Goal: Task Accomplishment & Management: Use online tool/utility

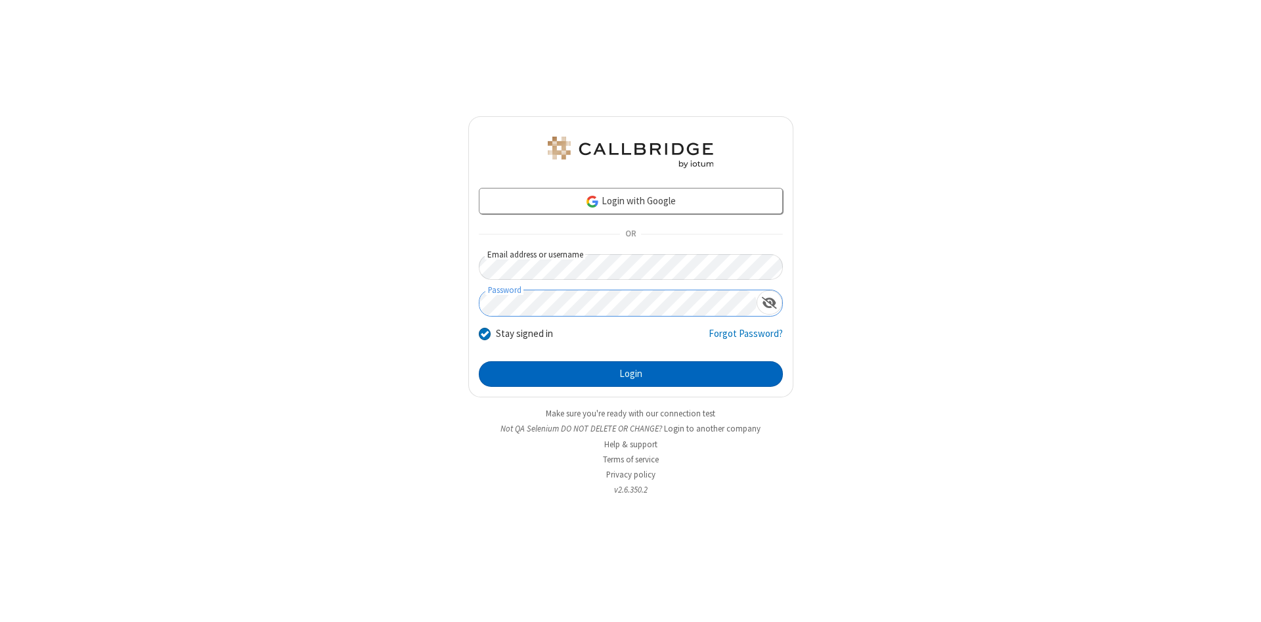
click at [630, 374] on button "Login" at bounding box center [631, 374] width 304 height 26
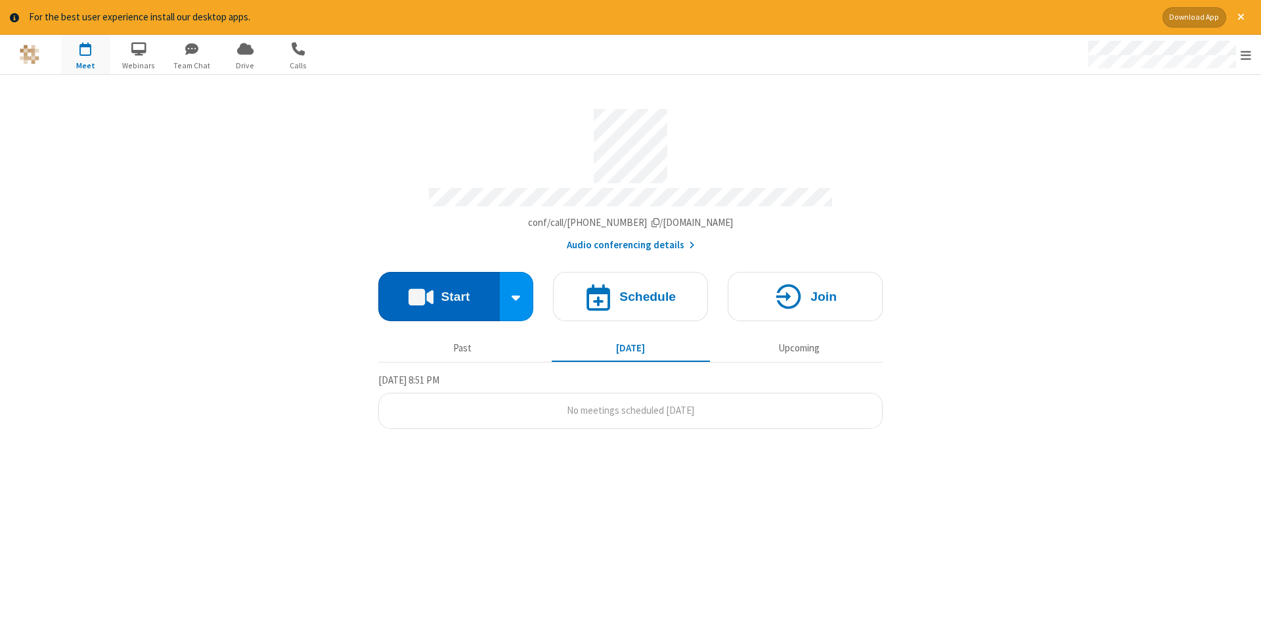
click at [439, 292] on button "Start" at bounding box center [438, 296] width 121 height 49
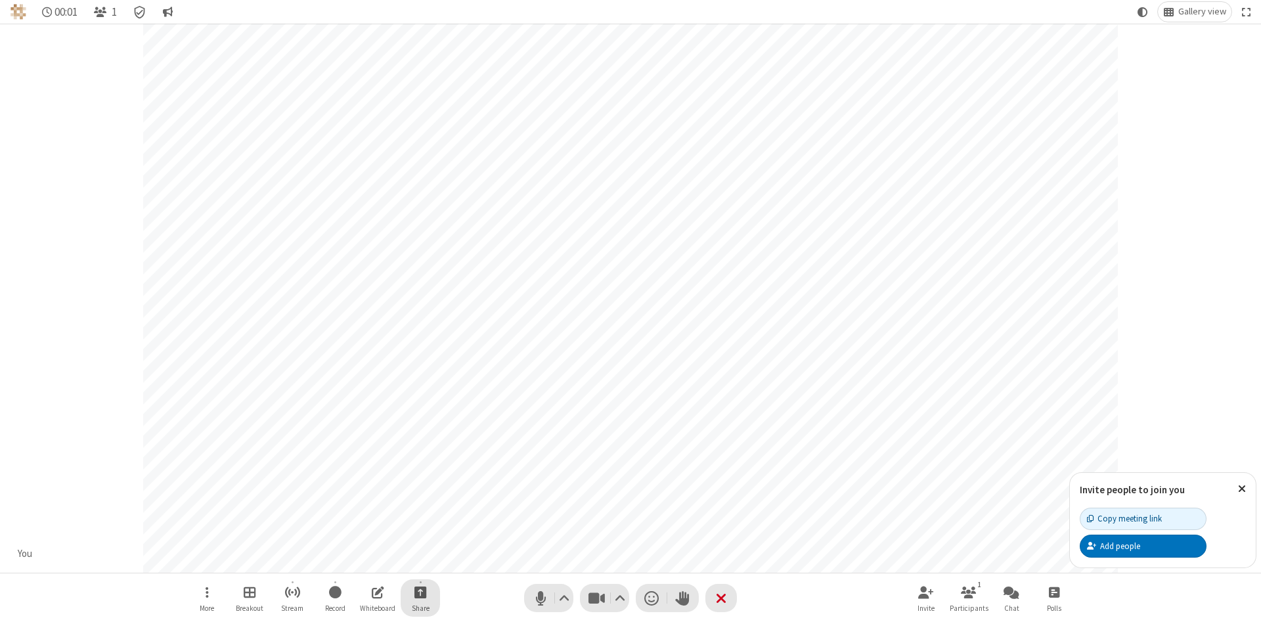
click at [420, 592] on span "Start sharing" at bounding box center [420, 592] width 12 height 16
click at [367, 560] on span "Share my screen" at bounding box center [367, 561] width 15 height 11
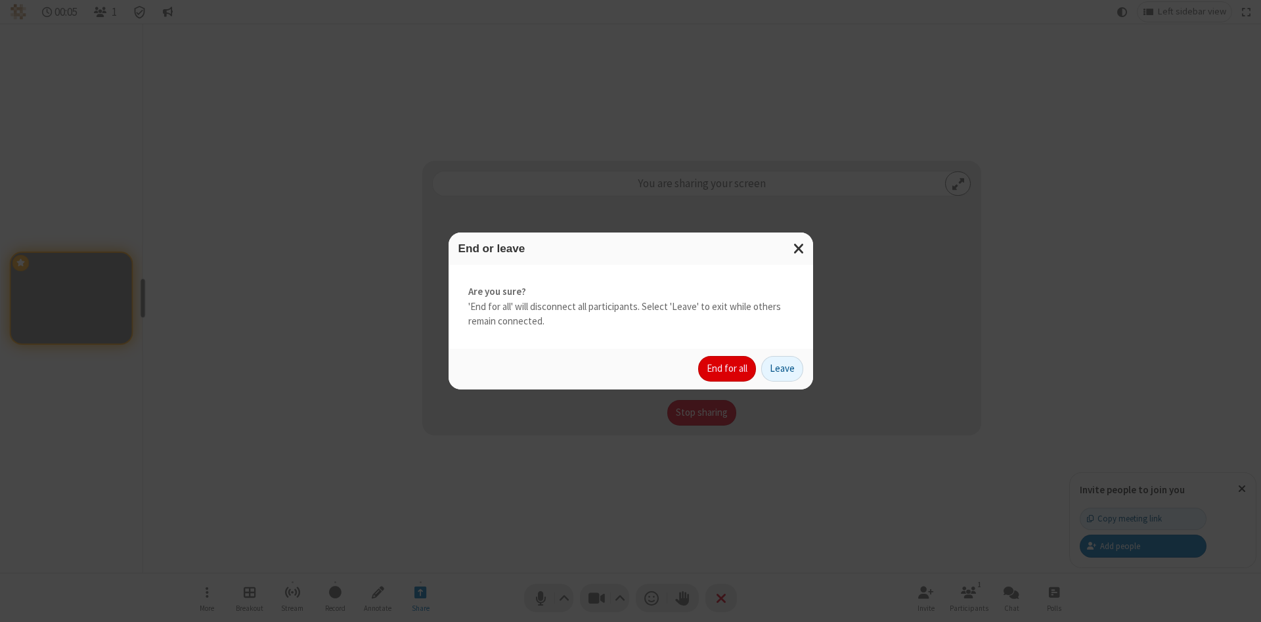
click at [728, 368] on button "End for all" at bounding box center [727, 369] width 58 height 26
